Goal: Information Seeking & Learning: Learn about a topic

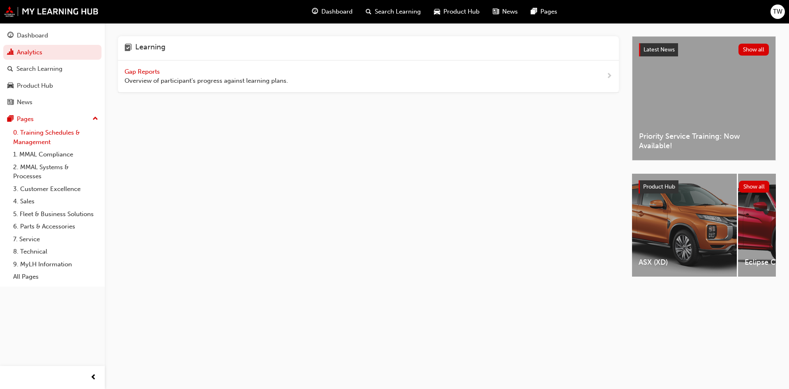
click at [44, 133] on link "0. Training Schedules & Management" at bounding box center [56, 137] width 92 height 22
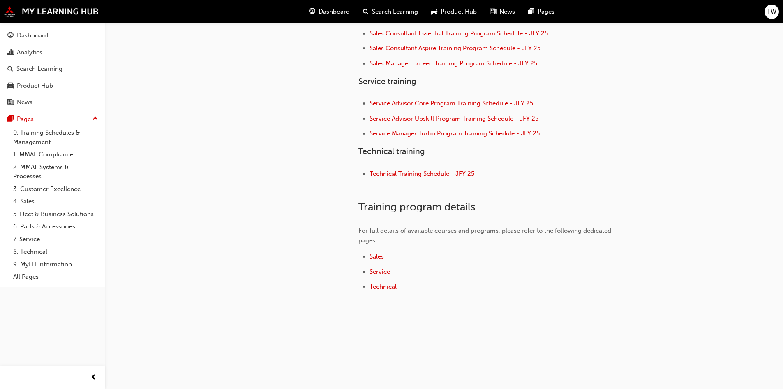
scroll to position [311, 0]
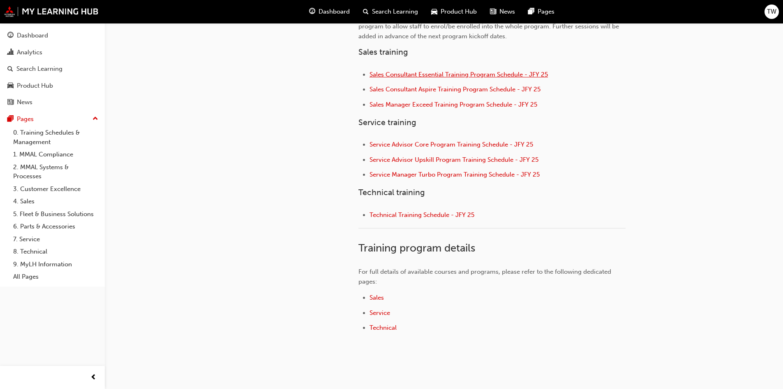
click at [426, 76] on span "Sales Consultant Essential Training Program Schedule - JFY 25" at bounding box center [459, 74] width 178 height 7
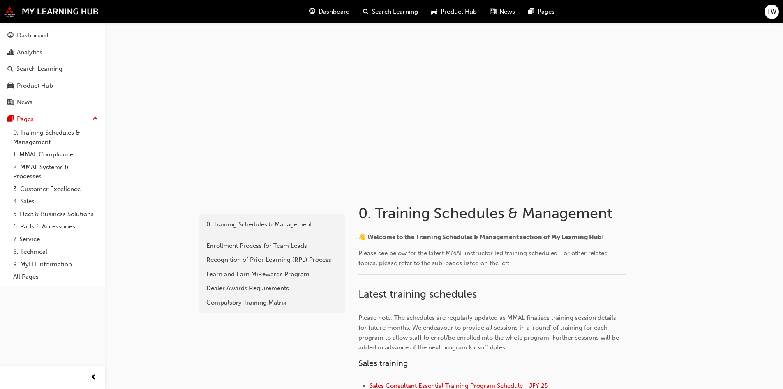
scroll to position [164, 0]
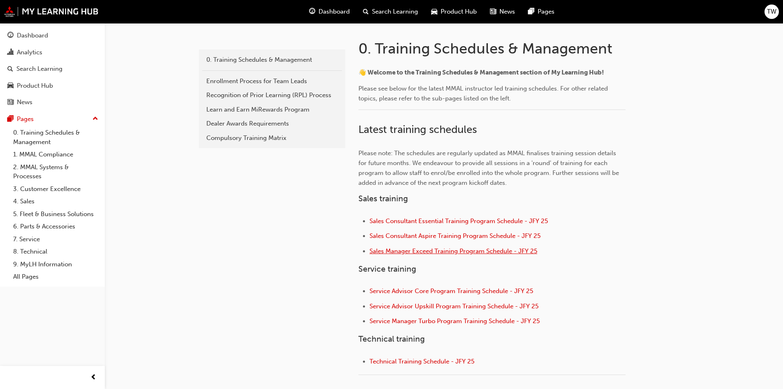
click at [429, 252] on span "Sales Manager Exceed Training Program Schedule - JFY 25" at bounding box center [454, 250] width 168 height 7
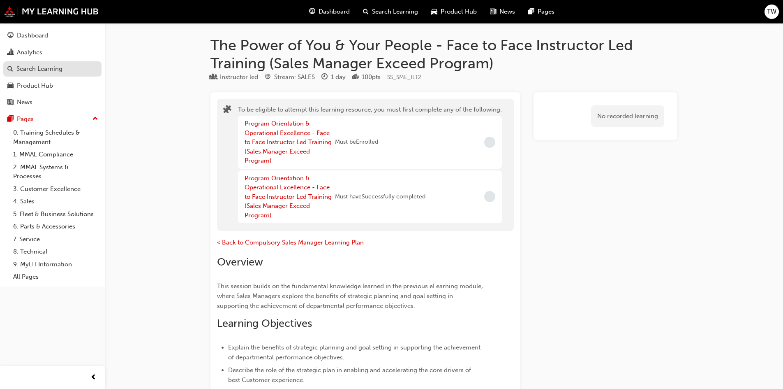
click at [47, 68] on div "Search Learning" at bounding box center [39, 68] width 46 height 9
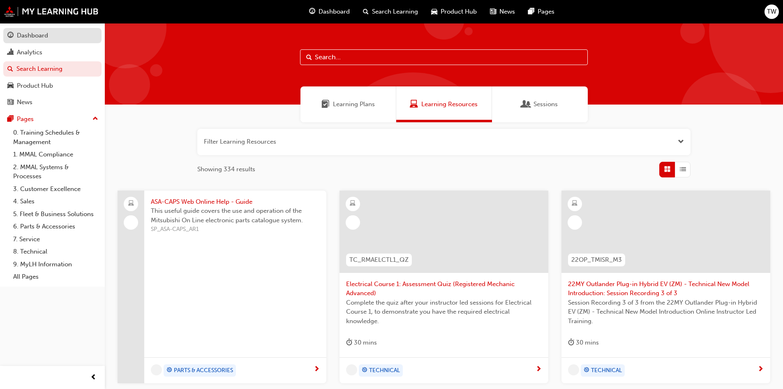
click at [35, 39] on div "Dashboard" at bounding box center [32, 35] width 31 height 9
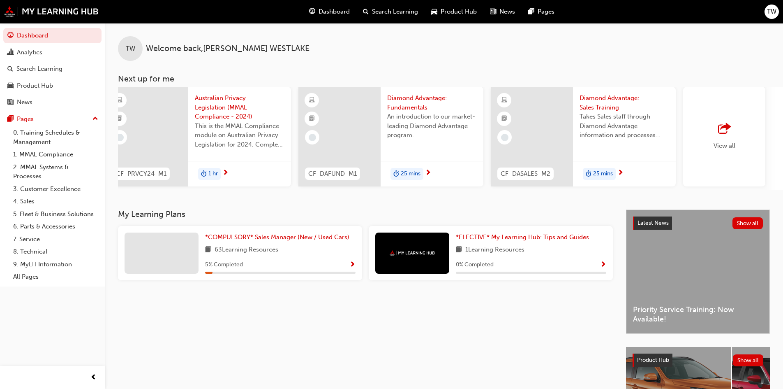
scroll to position [0, 488]
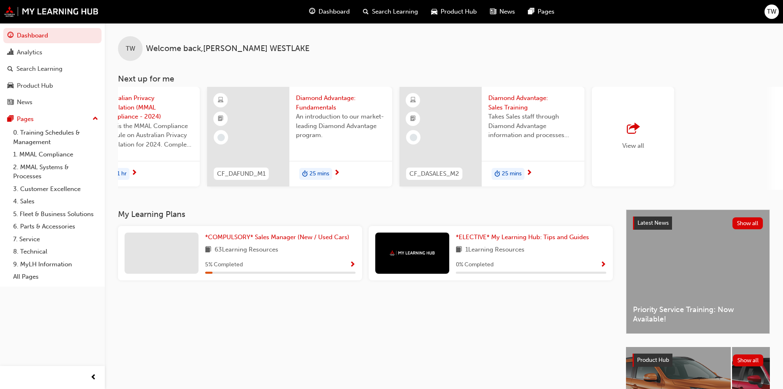
click at [634, 140] on div "View all" at bounding box center [634, 136] width 22 height 27
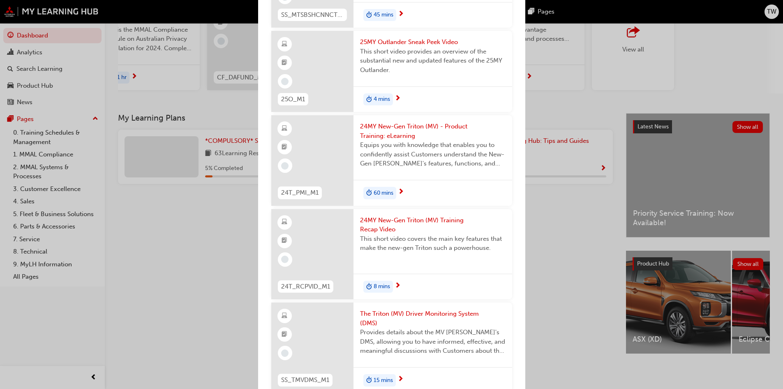
scroll to position [4550, 0]
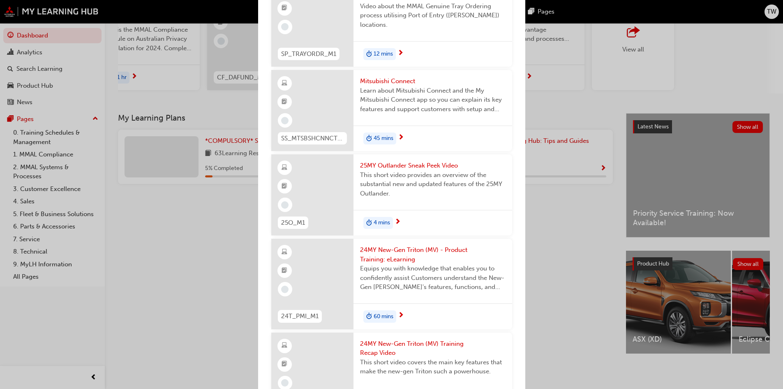
click at [414, 170] on span "25MY Outlander Sneak Peek Video" at bounding box center [433, 165] width 146 height 9
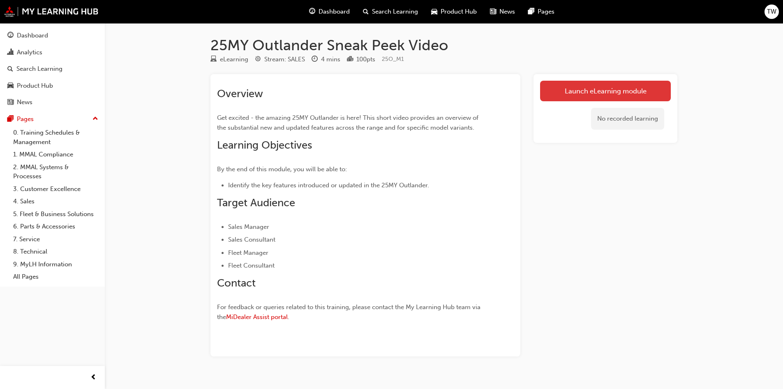
click at [624, 96] on link "Launch eLearning module" at bounding box center [605, 91] width 131 height 21
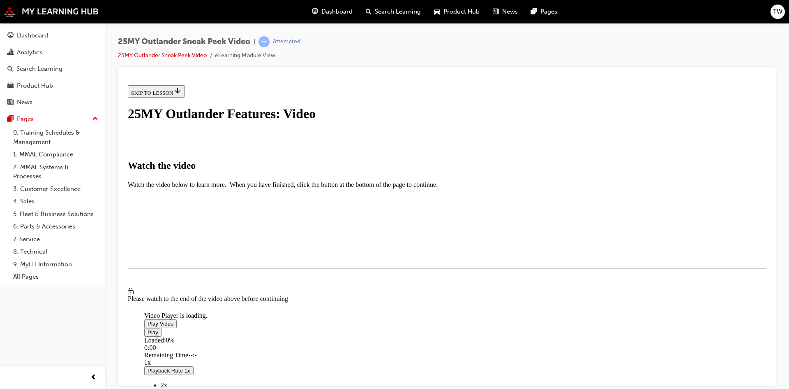
scroll to position [98, 0]
